Goal: Task Accomplishment & Management: Use online tool/utility

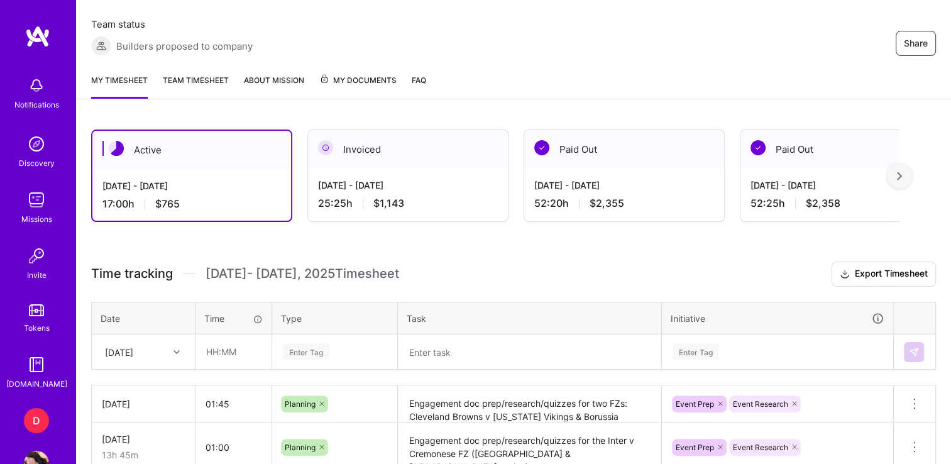
scroll to position [236, 0]
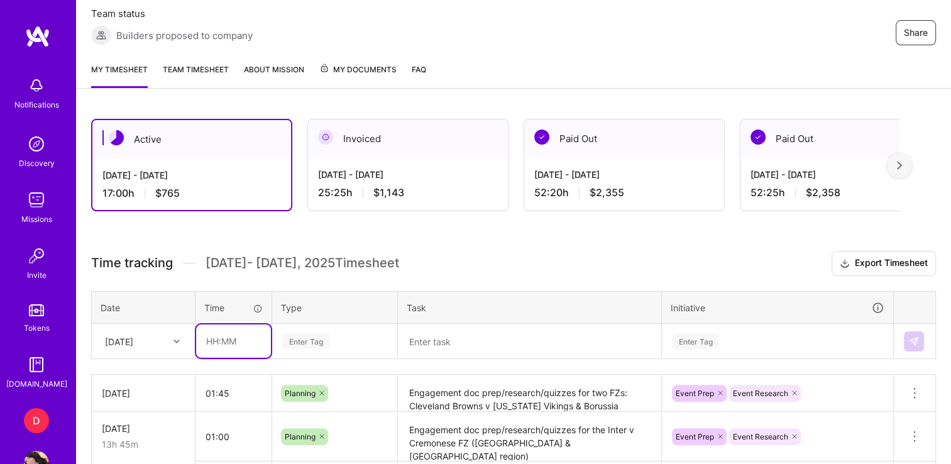
click at [213, 339] on input "text" at bounding box center [233, 340] width 75 height 33
type input "08:00"
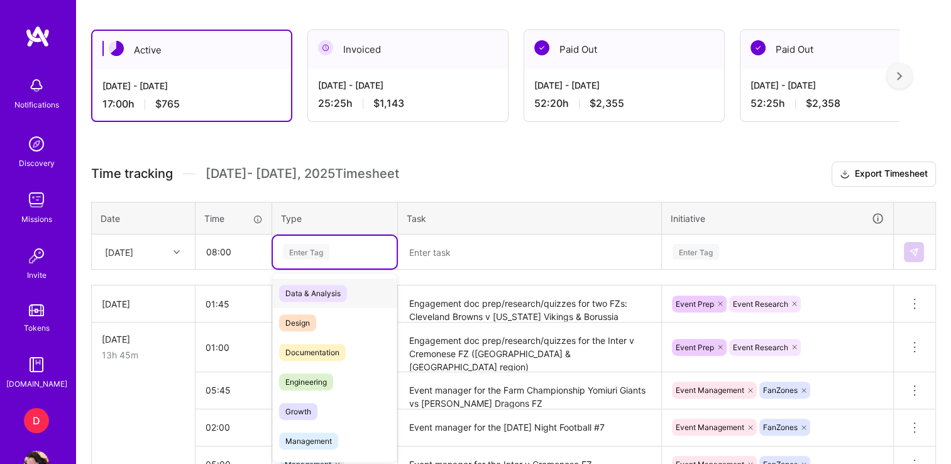
scroll to position [326, 0]
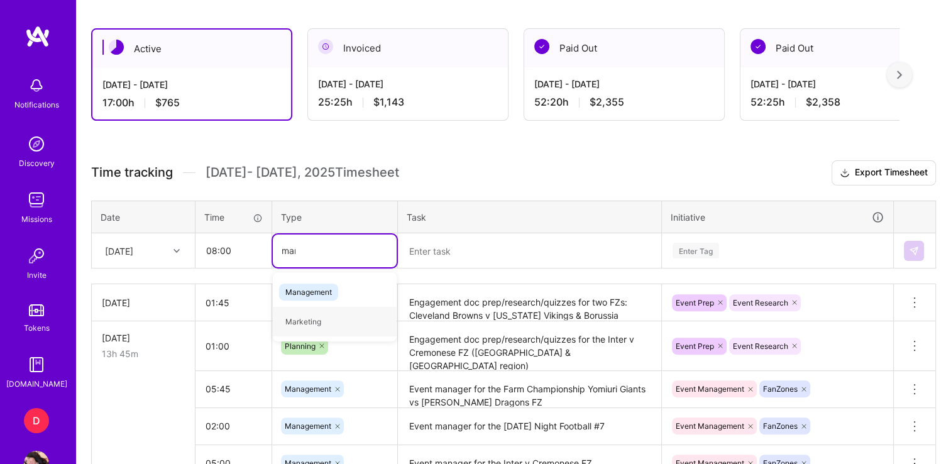
type input "mana"
click at [315, 280] on div "Management" at bounding box center [335, 292] width 124 height 30
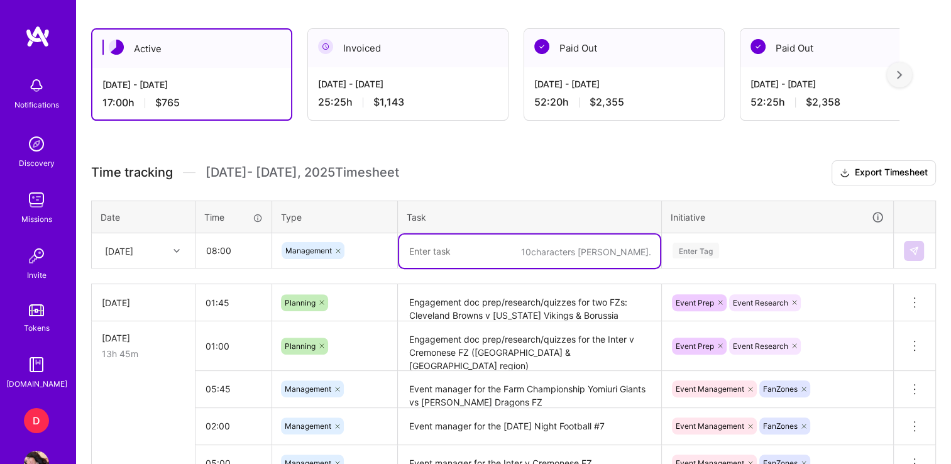
click at [451, 245] on textarea at bounding box center [529, 250] width 261 height 33
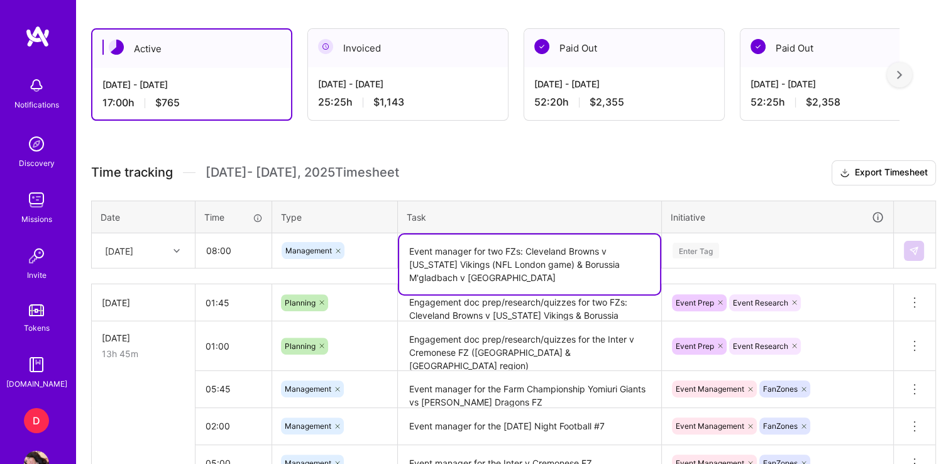
type textarea "Event manager for two FZs: Cleveland Browns v [US_STATE] Vikings (NFL London ga…"
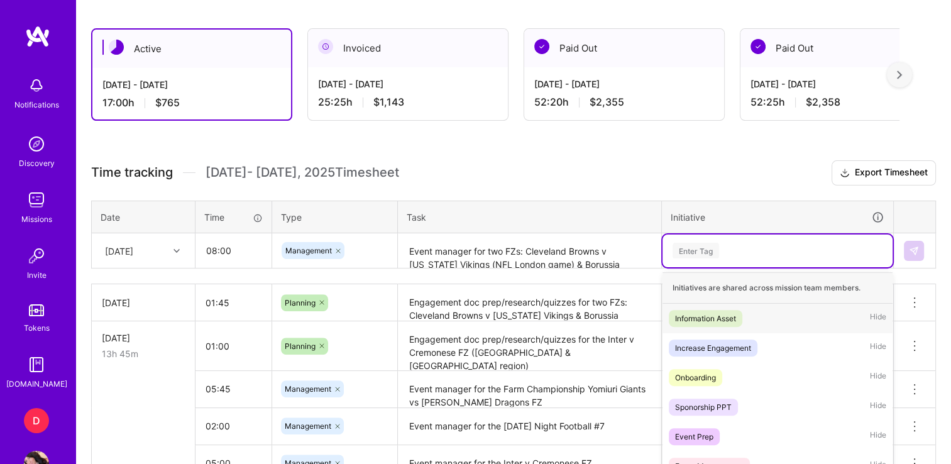
scroll to position [395, 0]
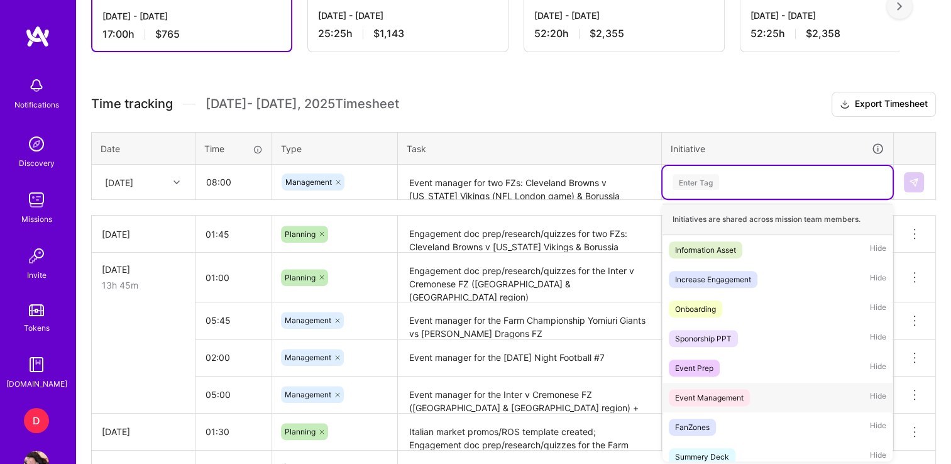
click at [714, 393] on div "Event Management" at bounding box center [709, 397] width 69 height 13
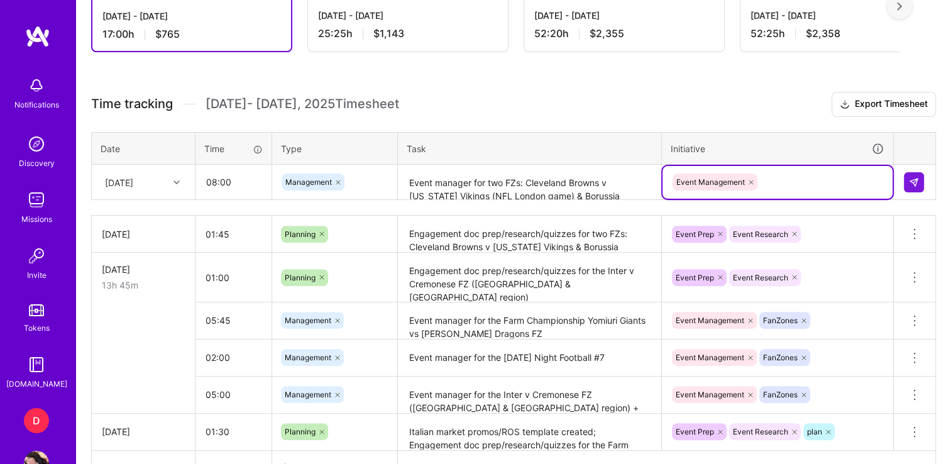
click at [788, 179] on div "Event Management" at bounding box center [777, 181] width 212 height 19
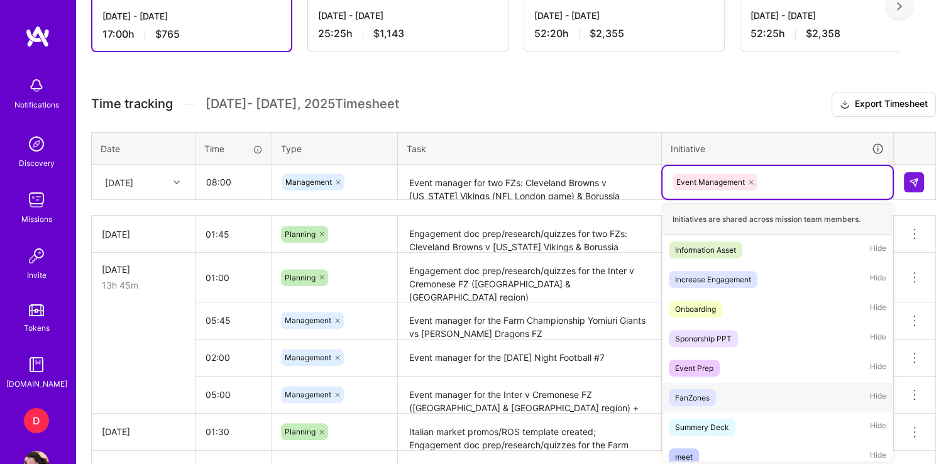
click at [706, 400] on div "FanZones" at bounding box center [692, 397] width 35 height 13
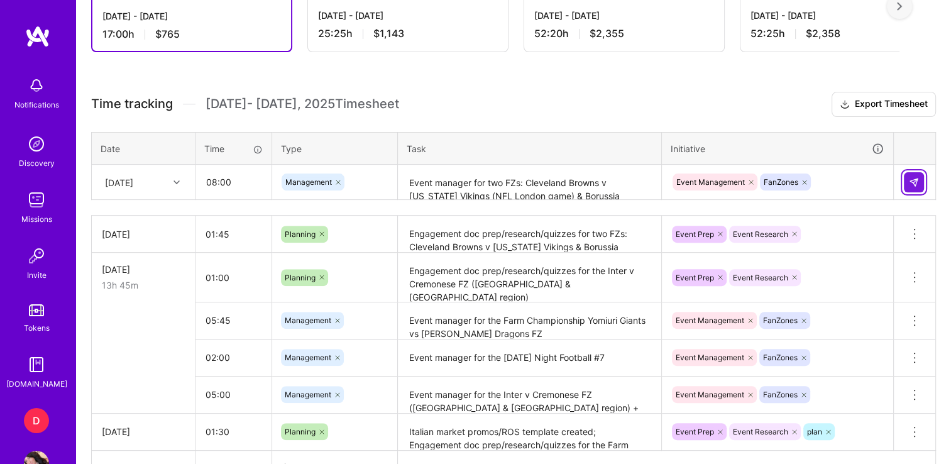
click at [908, 173] on button at bounding box center [914, 182] width 20 height 20
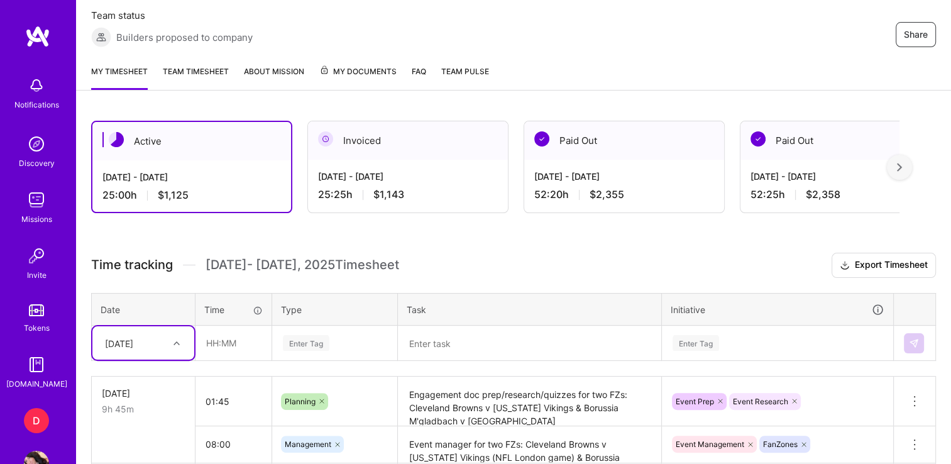
scroll to position [0, 0]
